Goal: Navigation & Orientation: Find specific page/section

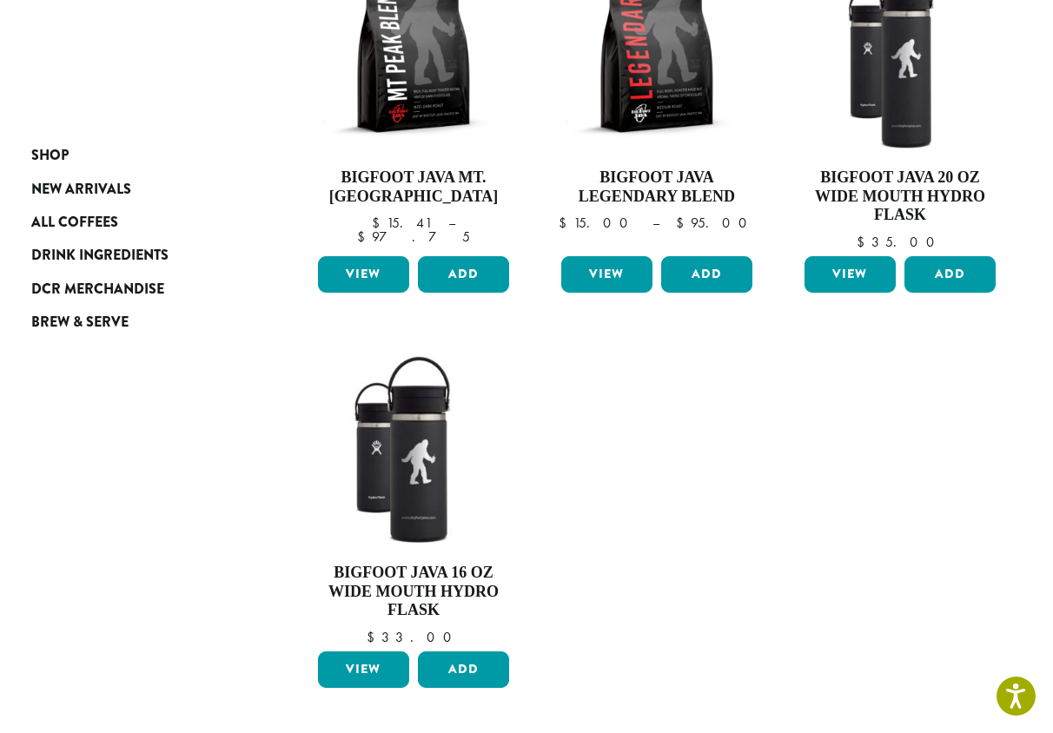
scroll to position [174, 0]
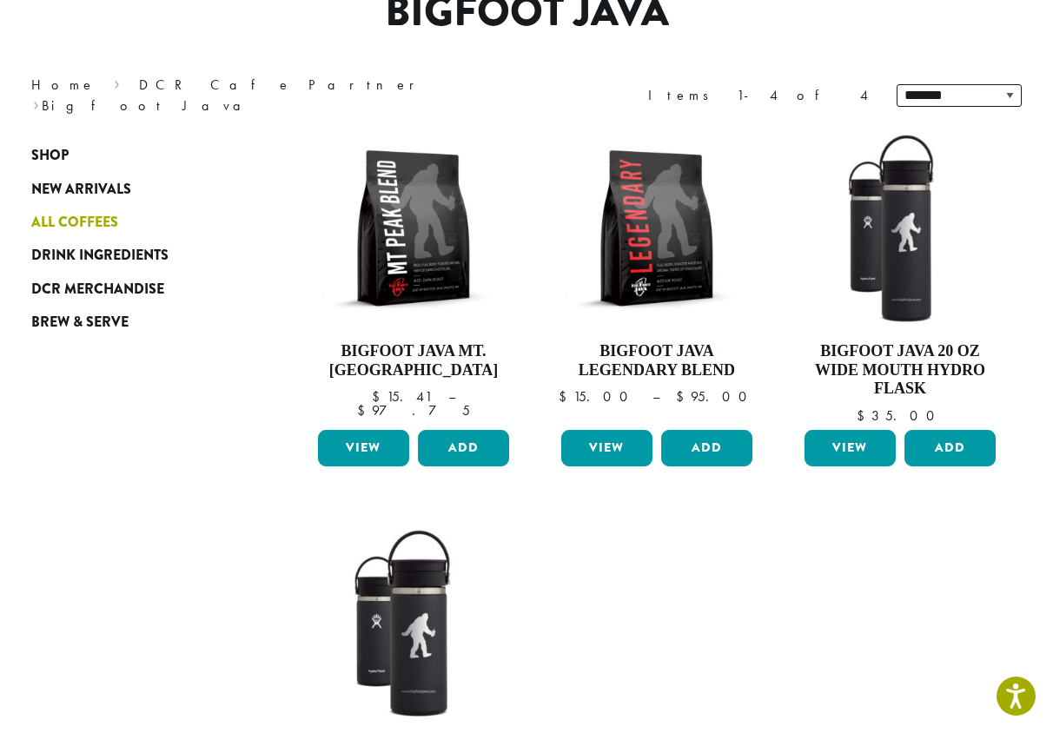
click at [95, 225] on span "All Coffees" at bounding box center [74, 223] width 87 height 22
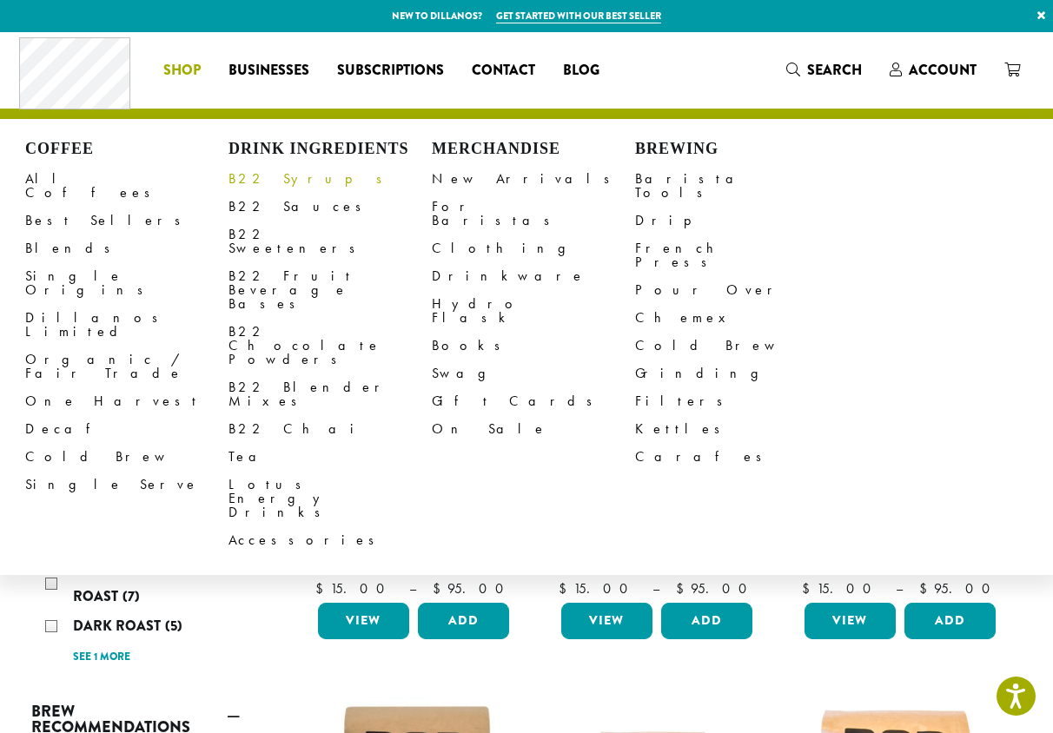
click at [270, 178] on link "B22 Syrups" at bounding box center [330, 179] width 203 height 28
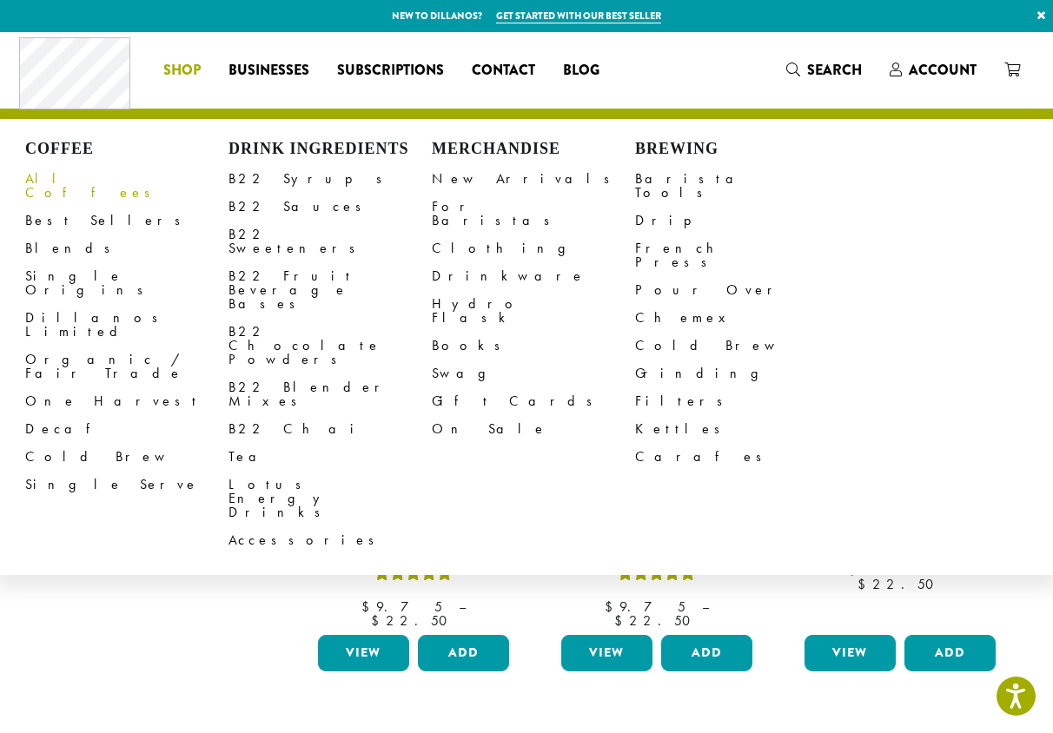
click at [49, 177] on link "All Coffees" at bounding box center [126, 186] width 203 height 42
